Goal: Communication & Community: Answer question/provide support

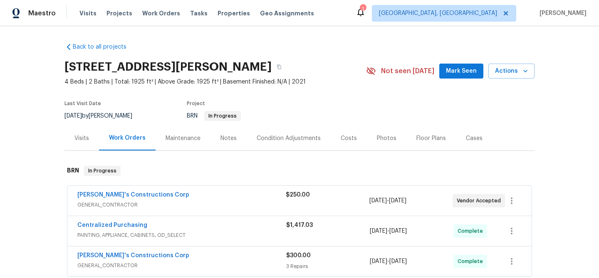
scroll to position [37, 0]
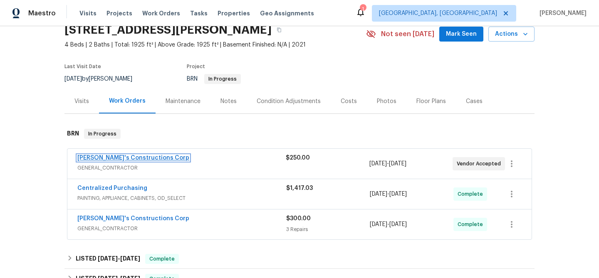
click at [134, 157] on link "Enrique's Constructions Corp" at bounding box center [133, 158] width 112 height 6
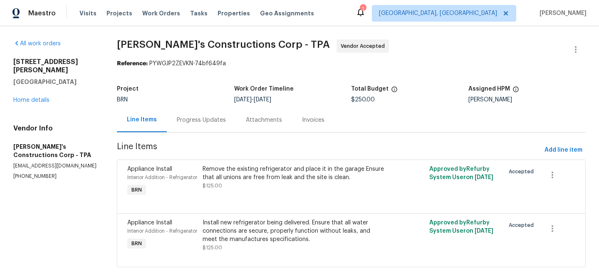
click at [186, 118] on div "Progress Updates" at bounding box center [201, 120] width 49 height 8
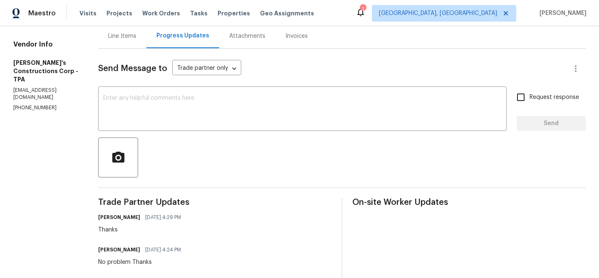
scroll to position [88, 0]
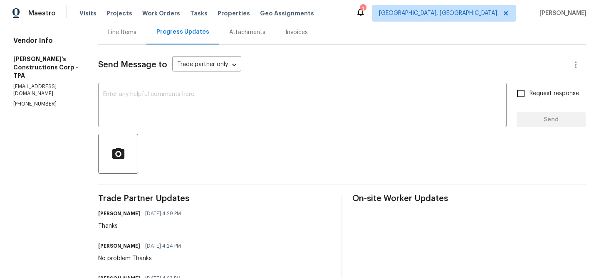
click at [157, 128] on div "Send Message to Trade partner only Trade partner only ​ x ​ Request response Se…" at bounding box center [341, 212] width 487 height 334
click at [156, 125] on div "x ​" at bounding box center [302, 106] width 408 height 42
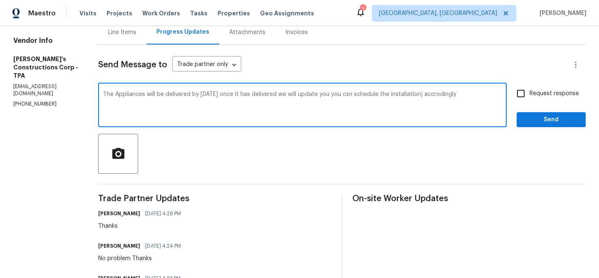
type textarea "The Appliances will be delivered by Tomorrow 09/05 once it has delivered we wil…"
click at [183, 96] on textarea "The Appliances will be delivered by Tomorrow 09/05 once it has delivered we wil…" at bounding box center [302, 105] width 398 height 29
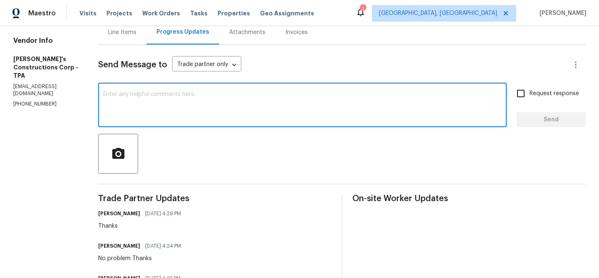
paste textarea "The appliances will be delivered tomorrow, 09/05. Once they are delivered, we w…"
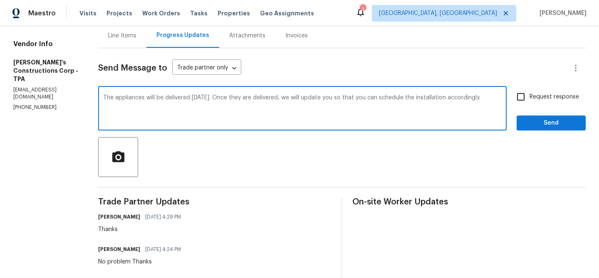
scroll to position [84, 0]
type textarea "The appliances will be delivered tomorrow, 09/05. Once they are delivered, we w…"
click at [524, 96] on input "Request response" at bounding box center [520, 97] width 17 height 17
checkbox input "true"
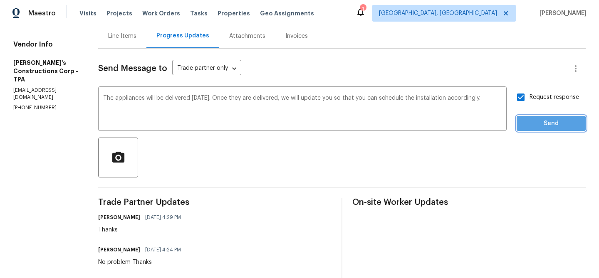
click at [527, 126] on span "Send" at bounding box center [551, 124] width 56 height 10
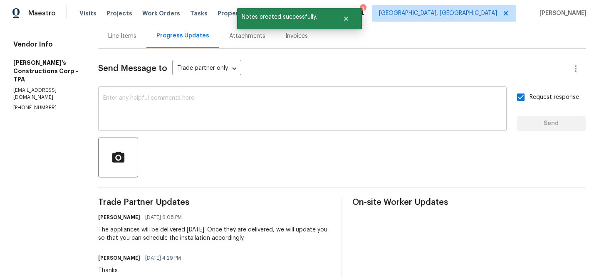
scroll to position [112, 0]
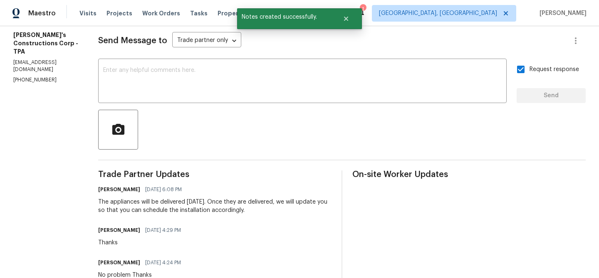
drag, startPoint x: 112, startPoint y: 201, endPoint x: 297, endPoint y: 209, distance: 184.8
click at [297, 209] on div "All work orders 225 Arbuthnot St Winter Haven, FL 33881 Home details Vendor Inf…" at bounding box center [299, 161] width 599 height 495
copy div "The appliances will be delivered tomorrow, 09/05. Once they are delivered, we w…"
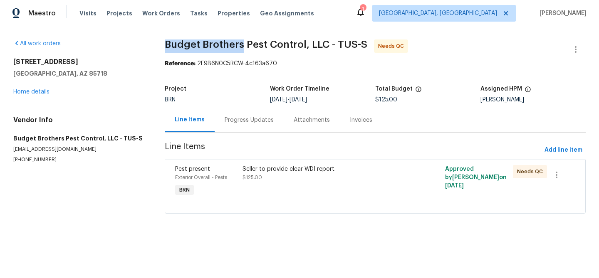
drag, startPoint x: 158, startPoint y: 51, endPoint x: 245, endPoint y: 44, distance: 86.8
click at [245, 44] on div "All work orders [STREET_ADDRESS] Home details Vendor Info Budget Brothers Pest …" at bounding box center [299, 131] width 599 height 211
copy span "Budget Brothers"
click at [230, 100] on div "BRN" at bounding box center [217, 100] width 105 height 6
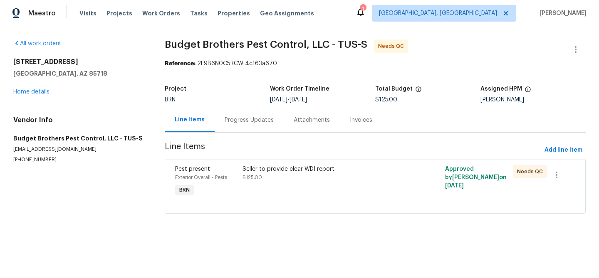
click at [231, 124] on div "Progress Updates" at bounding box center [249, 120] width 49 height 8
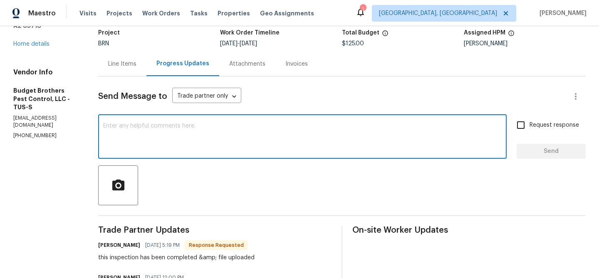
click at [188, 146] on textarea at bounding box center [302, 137] width 398 height 29
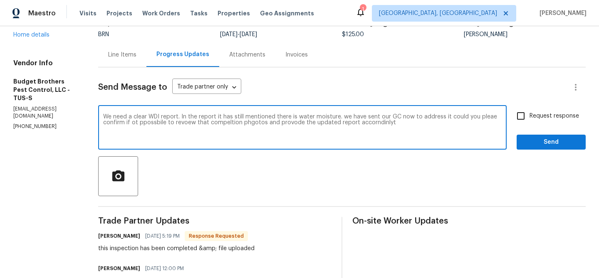
type textarea "We need a clear WDI report. In the report it has still mentioned there is water…"
click at [223, 109] on div "We need a clear WDI report. In the report it has still mentioned there is water…" at bounding box center [302, 128] width 408 height 42
click at [202, 119] on textarea "We need a clear WDI report. In the report it has still mentioned there is water…" at bounding box center [302, 128] width 398 height 29
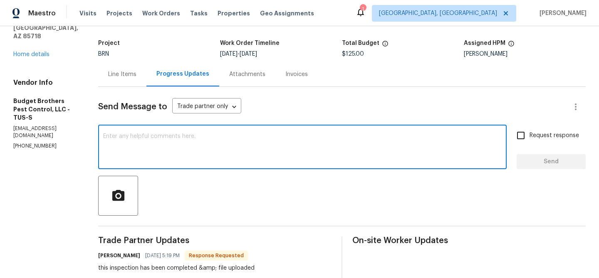
scroll to position [16, 0]
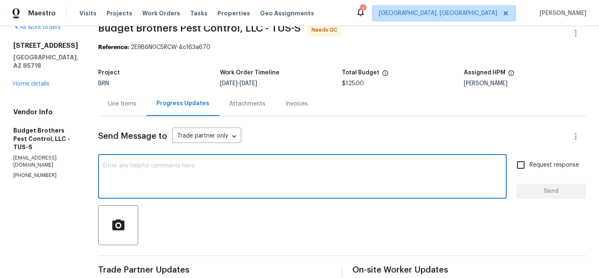
paste textarea "We require a clear WDI report. The current report still notes the presence of m…"
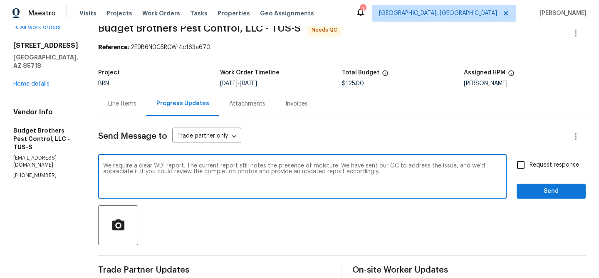
drag, startPoint x: 484, startPoint y: 168, endPoint x: 161, endPoint y: 171, distance: 322.7
click at [161, 171] on textarea "We require a clear WDI report. The current report still notes the presence of m…" at bounding box center [302, 177] width 398 height 29
type textarea "We require a clear WDI report. The current report still notes the presence of m…"
click at [524, 166] on input "Request response" at bounding box center [520, 164] width 17 height 17
checkbox input "true"
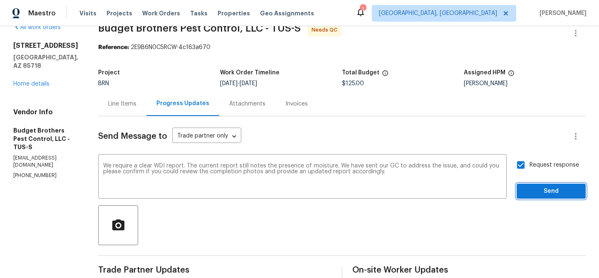
click at [529, 197] on button "Send" at bounding box center [551, 191] width 69 height 15
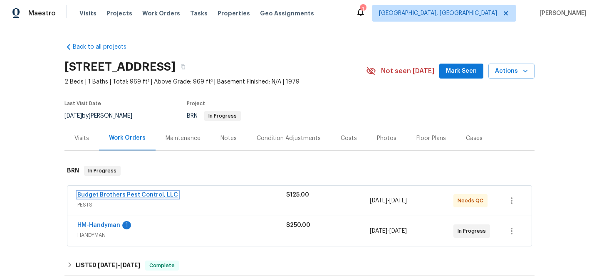
click at [96, 198] on link "Budget Brothers Pest Control, LLC" at bounding box center [127, 195] width 101 height 6
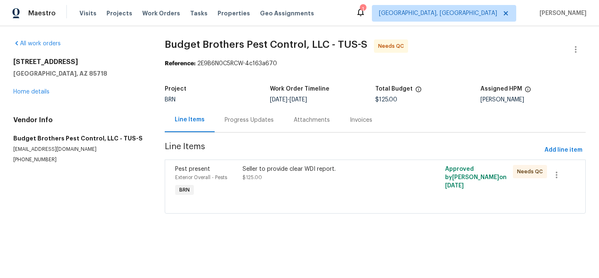
click at [30, 97] on div "All work orders [STREET_ADDRESS] Home details Vendor Info Budget Brothers Pest …" at bounding box center [78, 102] width 131 height 124
click at [30, 96] on div "[STREET_ADDRESS] Home details" at bounding box center [78, 77] width 131 height 38
click at [36, 91] on link "Home details" at bounding box center [31, 92] width 36 height 6
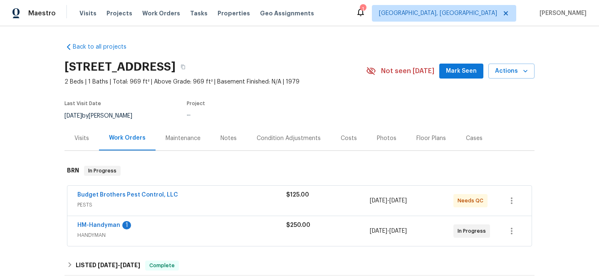
scroll to position [39, 0]
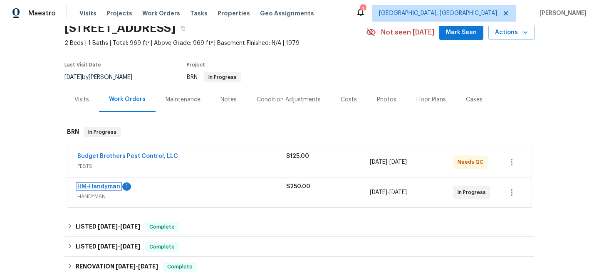
click at [96, 190] on link "HM-Handyman" at bounding box center [98, 187] width 43 height 6
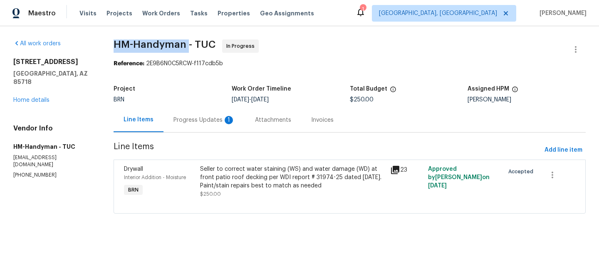
drag, startPoint x: 111, startPoint y: 47, endPoint x: 187, endPoint y: 47, distance: 76.5
click at [187, 47] on div "All work orders [STREET_ADDRESS] Home details Vendor Info HM-Handyman - TUC [EM…" at bounding box center [299, 131] width 599 height 211
copy span "HM-Handyman"
click at [208, 112] on div "Progress Updates 1" at bounding box center [204, 120] width 82 height 25
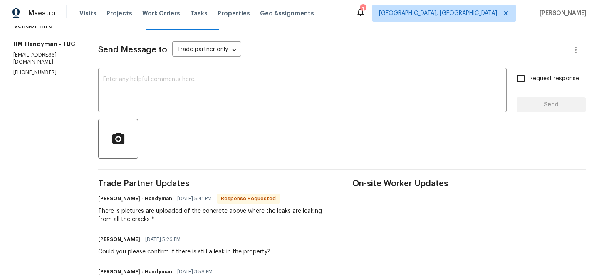
scroll to position [104, 0]
click at [164, 80] on textarea at bounding box center [302, 90] width 398 height 29
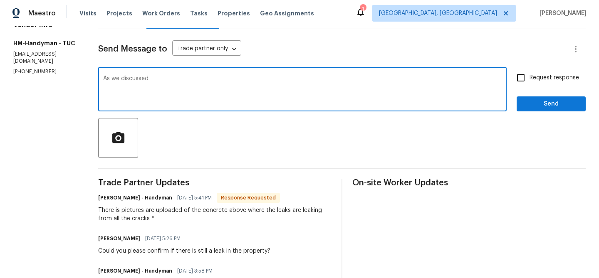
paste textarea "[PHONE_NUMBER]"
drag, startPoint x: 202, startPoint y: 79, endPoint x: 501, endPoint y: 78, distance: 299.0
click at [502, 78] on textarea "As we discussed [PHONE_NUMBER], Kindly ensure to seal the cracks to prevent the…" at bounding box center [302, 90] width 398 height 29
paste textarea "Please make sure to seal the cracks to prevent leaks and upload the photos by e…"
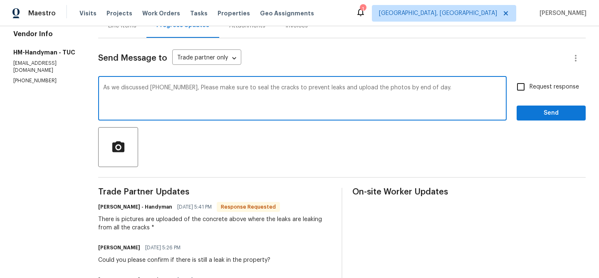
scroll to position [94, 0]
type textarea "As we discussed [PHONE_NUMBER], Please make sure to seal the cracks to prevent …"
click at [512, 91] on div "As we discussed [PHONE_NUMBER], Please make sure to seal the cracks to prevent …" at bounding box center [341, 100] width 487 height 42
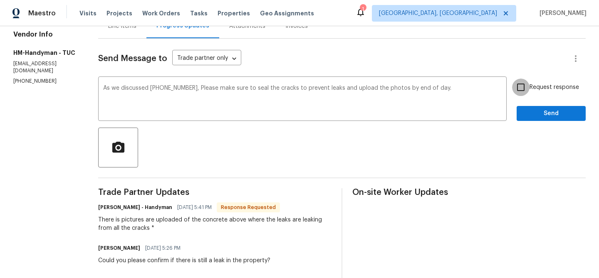
click at [527, 95] on input "Request response" at bounding box center [520, 87] width 17 height 17
checkbox input "true"
click at [526, 112] on span "Send" at bounding box center [551, 114] width 56 height 10
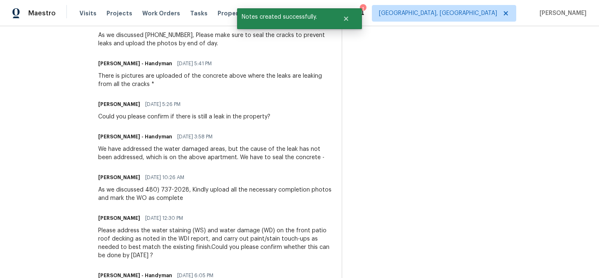
scroll to position [281, 0]
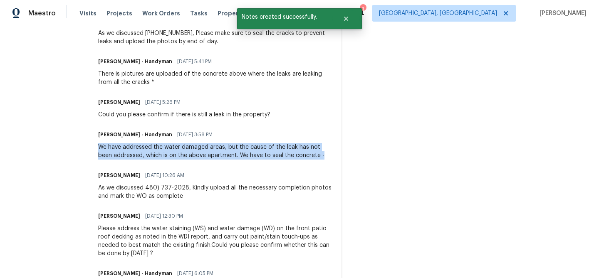
drag, startPoint x: 104, startPoint y: 149, endPoint x: 335, endPoint y: 154, distance: 230.5
click at [335, 154] on div "All work orders [STREET_ADDRESS] Home details Vendor Info HM-Handyman - TUC [EM…" at bounding box center [299, 66] width 599 height 642
copy div "We have addressed the water damaged areas, but the cause of the leak has not be…"
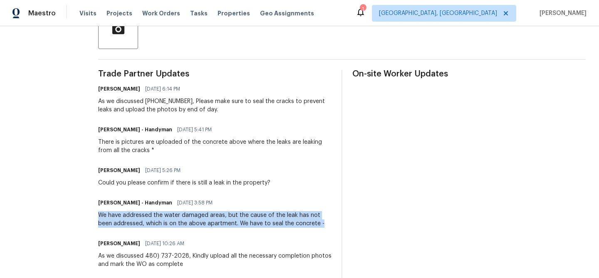
scroll to position [209, 0]
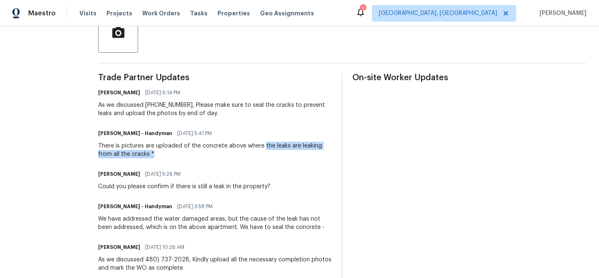
drag, startPoint x: 270, startPoint y: 147, endPoint x: 272, endPoint y: 152, distance: 5.4
click at [272, 152] on div "There is pictures are uploaded of the concrete above where the leaks are leakin…" at bounding box center [214, 150] width 233 height 17
copy div "the leaks are leaking from all the cracks *"
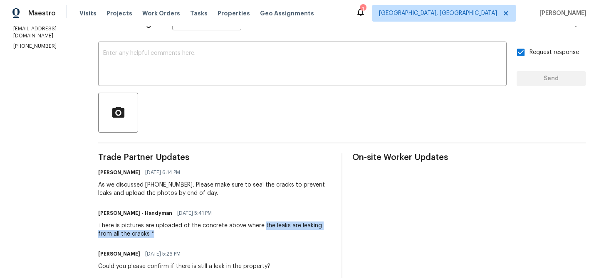
scroll to position [0, 0]
